Goal: Task Accomplishment & Management: Use online tool/utility

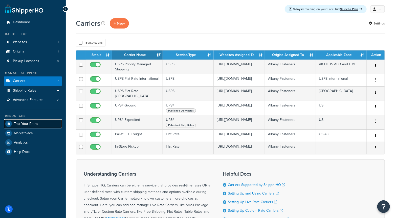
click at [36, 126] on link "Test Your Rates" at bounding box center [33, 124] width 58 height 9
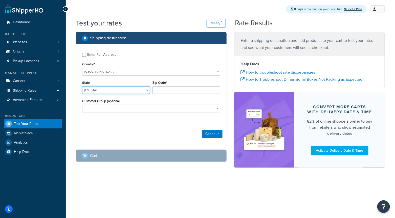
click at [129, 92] on select "Alabama Alaska American Samoa Arizona Arkansas Armed Forces Americas Armed Forc…" at bounding box center [116, 90] width 68 height 8
select select "MN"
click at [82, 86] on select "Alabama Alaska American Samoa Arizona Arkansas Armed Forces Americas Armed Forc…" at bounding box center [116, 90] width 68 height 8
click at [173, 93] on input "Zip Code*" at bounding box center [186, 90] width 68 height 8
type input "55422"
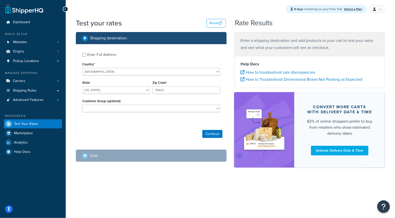
click at [168, 117] on div "Enter Full Address Country* United States United Kingdom Afghanistan Åland Isla…" at bounding box center [151, 83] width 150 height 78
click at [216, 135] on button "Continue" at bounding box center [212, 134] width 20 height 8
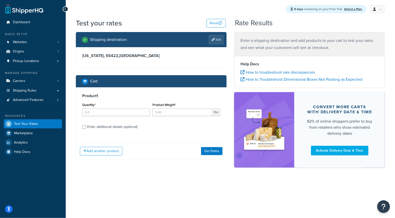
click at [138, 128] on label "Enter additional details (optional)" at bounding box center [153, 127] width 133 height 8
click at [86, 128] on input "Enter additional details (optional)" at bounding box center [84, 127] width 4 height 4
checkbox input "true"
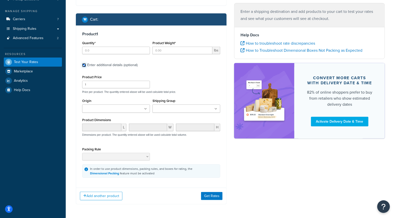
scroll to position [49, 0]
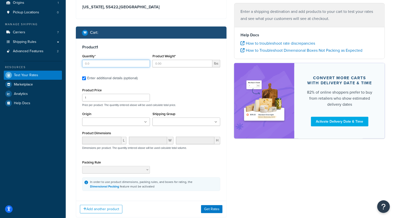
click at [92, 64] on input "Quantity*" at bounding box center [116, 64] width 68 height 8
type input "100"
click at [171, 64] on input "Product Weight*" at bounding box center [182, 64] width 60 height 8
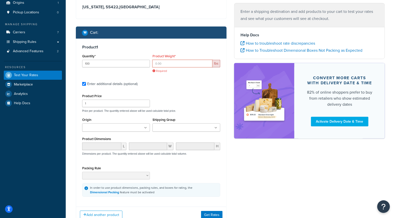
paste input "0.04"
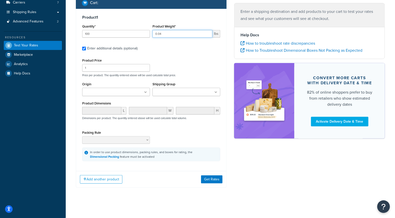
scroll to position [81, 0]
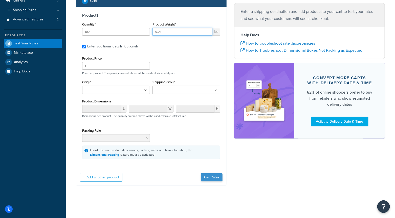
type input "0.04"
click at [212, 177] on button "Get Rates" at bounding box center [211, 178] width 21 height 8
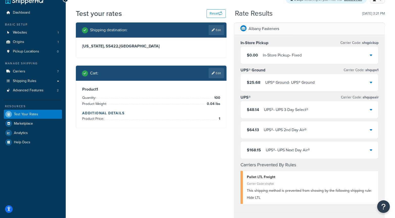
scroll to position [0, 0]
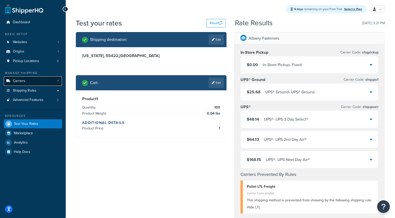
click at [34, 83] on link "Carriers 7" at bounding box center [33, 81] width 58 height 9
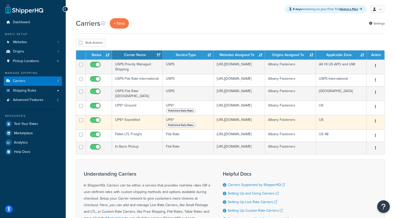
click at [375, 126] on button "button" at bounding box center [375, 122] width 7 height 8
click at [369, 131] on link "Edit" at bounding box center [355, 133] width 40 height 10
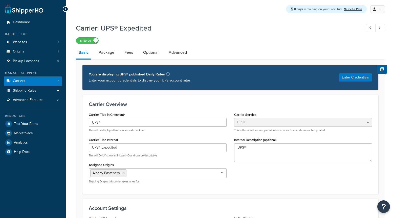
select select "ups"
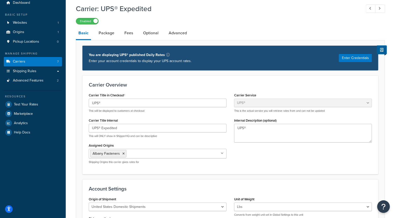
scroll to position [20, 0]
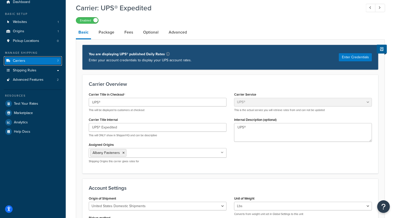
click at [23, 61] on span "Carriers" at bounding box center [19, 61] width 12 height 4
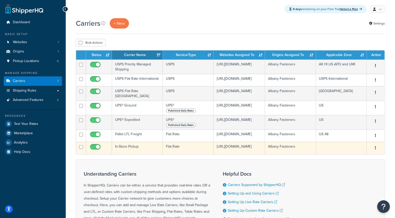
click at [185, 146] on td "Flat Rate" at bounding box center [188, 148] width 51 height 12
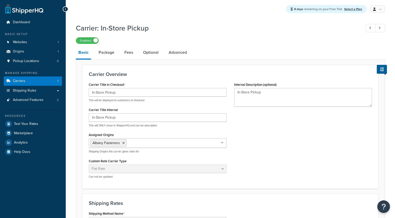
select select "flat"
click at [113, 52] on link "Package" at bounding box center [106, 53] width 21 height 12
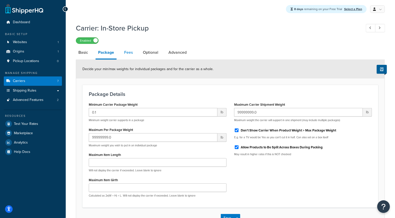
click at [128, 55] on link "Fees" at bounding box center [129, 53] width 14 height 12
select select "AFTER"
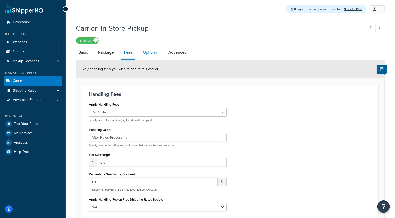
click at [144, 53] on link "Optional" at bounding box center [150, 53] width 20 height 12
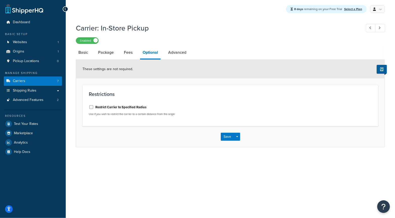
click at [159, 54] on link "Optional" at bounding box center [150, 53] width 20 height 13
click at [179, 57] on link "Advanced" at bounding box center [177, 53] width 23 height 12
select select "false"
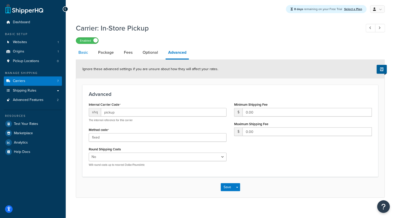
click at [80, 58] on link "Basic" at bounding box center [83, 53] width 15 height 12
select select "flat"
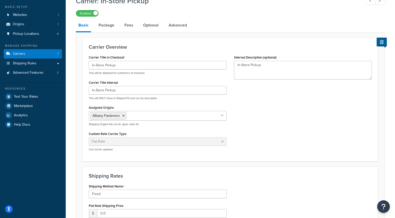
scroll to position [5, 0]
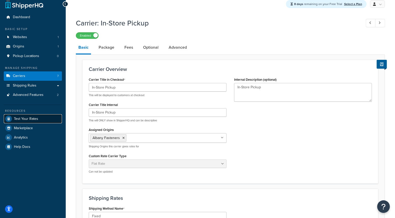
click at [39, 116] on link "Test Your Rates" at bounding box center [33, 118] width 58 height 9
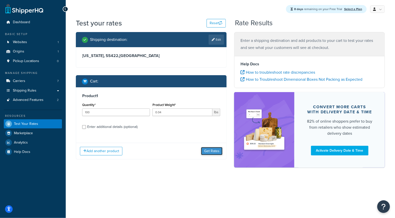
click at [209, 151] on button "Get Rates" at bounding box center [211, 151] width 21 height 8
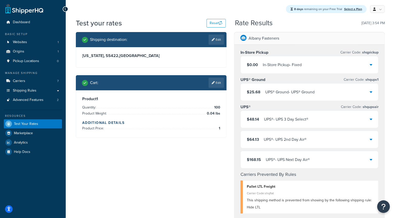
click at [353, 121] on div "$48.14 UPS® - UPS 3 Day Select®" at bounding box center [310, 119] width 138 height 17
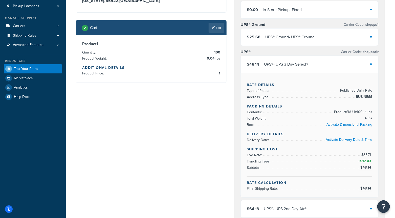
scroll to position [57, 0]
